Goal: Navigation & Orientation: Find specific page/section

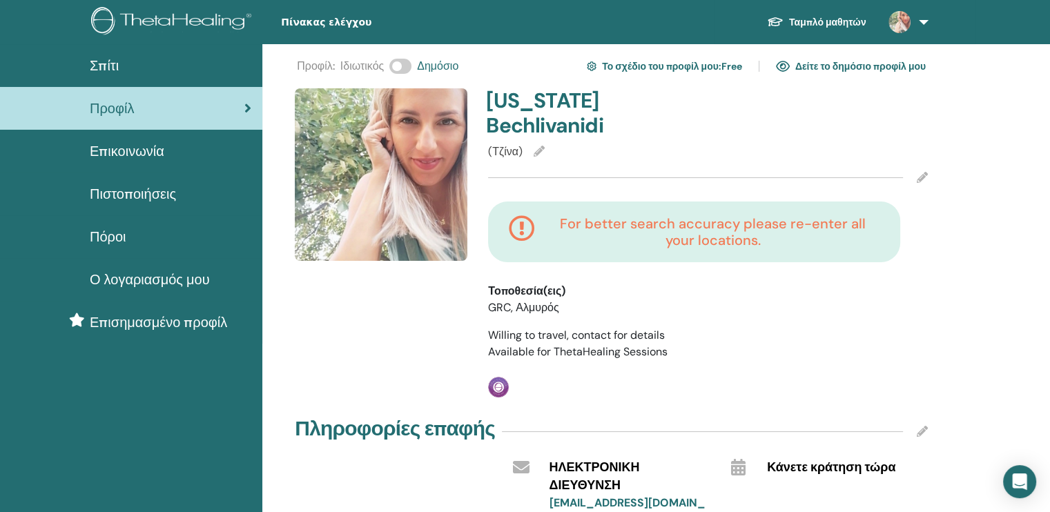
click at [919, 26] on link at bounding box center [905, 22] width 57 height 44
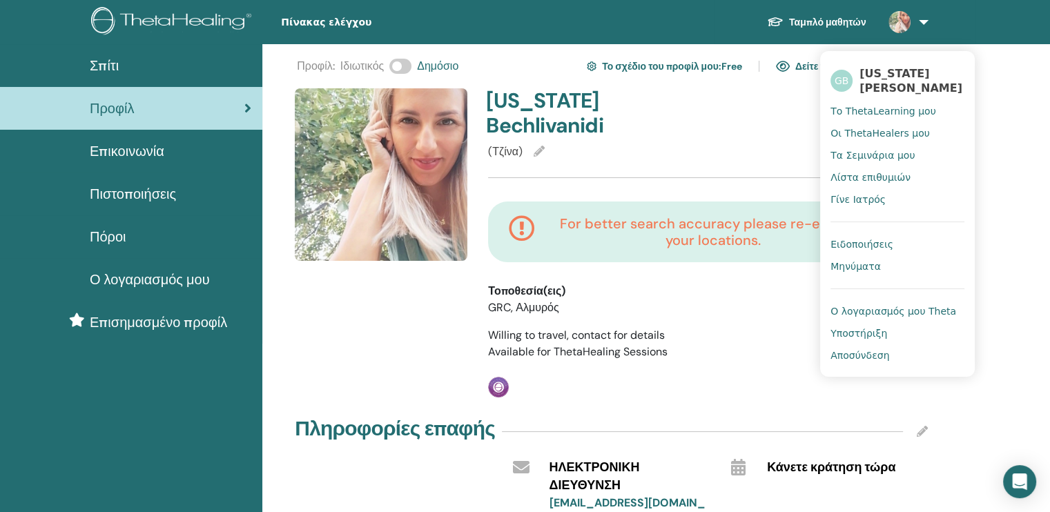
click at [919, 26] on link at bounding box center [905, 22] width 57 height 44
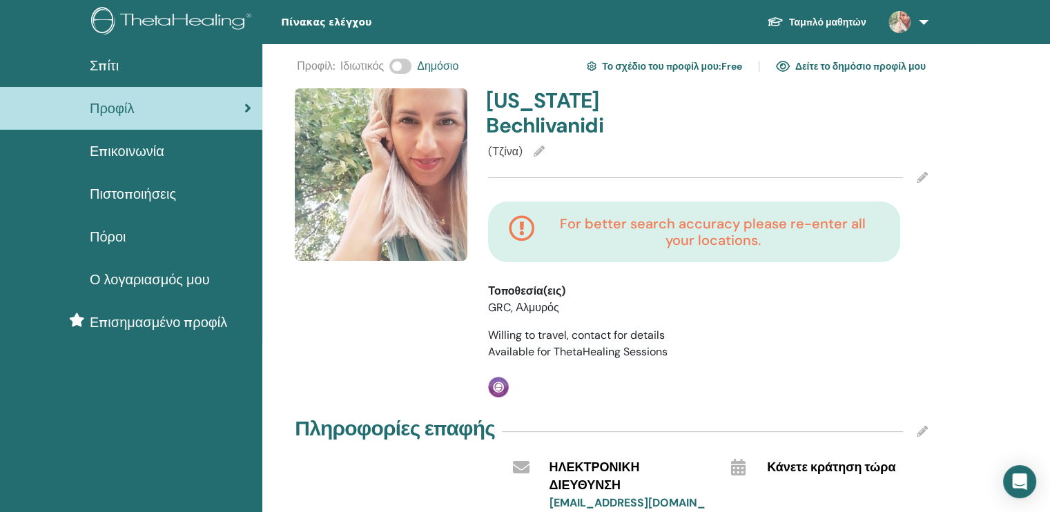
click at [168, 150] on div "Επικοινωνία" at bounding box center [131, 151] width 240 height 21
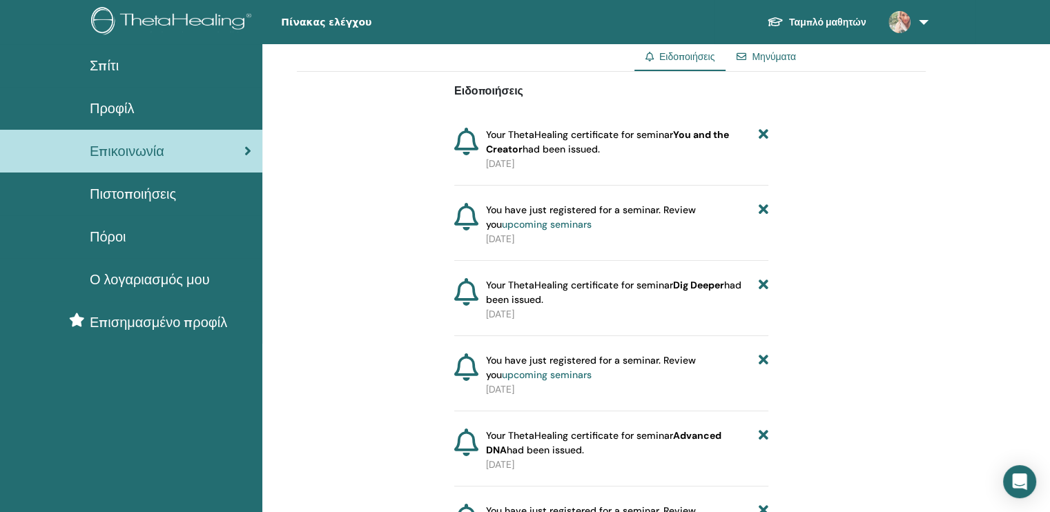
click at [166, 193] on span "Πιστοποιήσεις" at bounding box center [133, 194] width 86 height 21
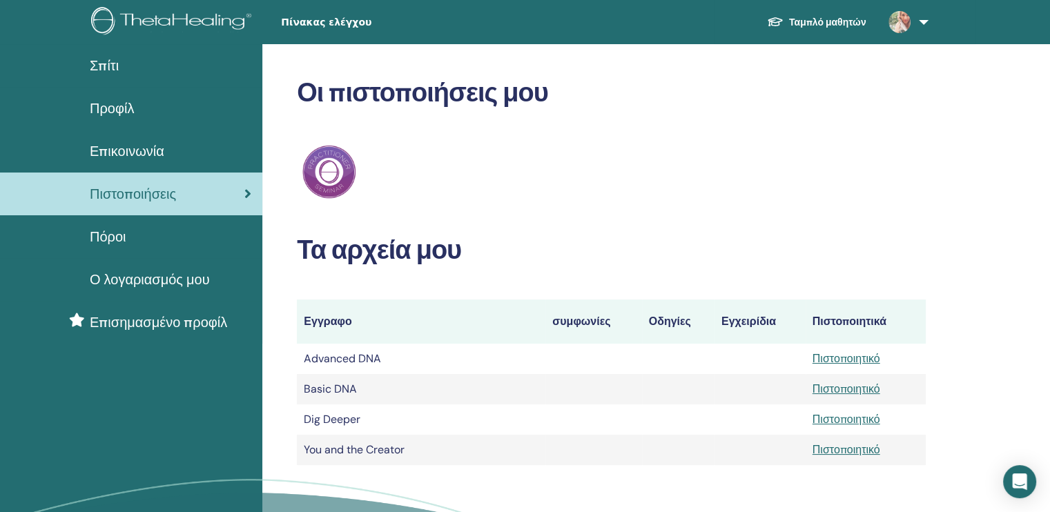
click at [131, 242] on div "Πόροι" at bounding box center [131, 236] width 240 height 21
